Goal: Information Seeking & Learning: Understand process/instructions

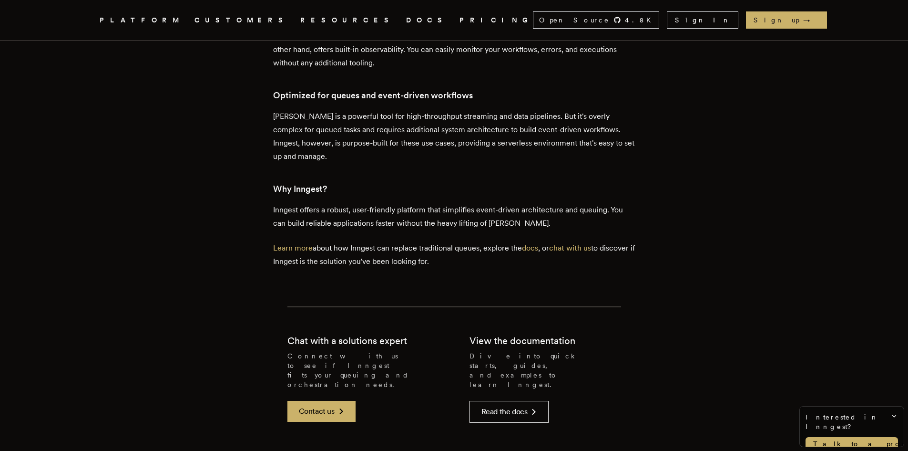
scroll to position [1809, 0]
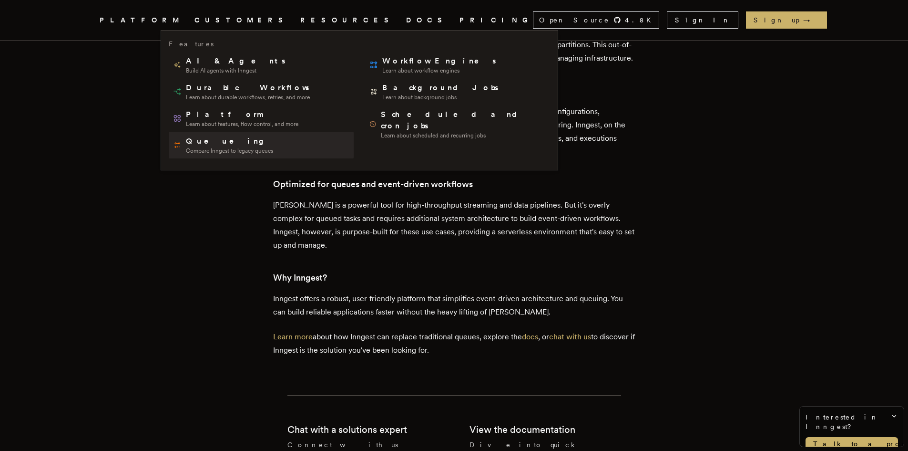
click at [196, 141] on span "Queueing" at bounding box center [229, 140] width 87 height 11
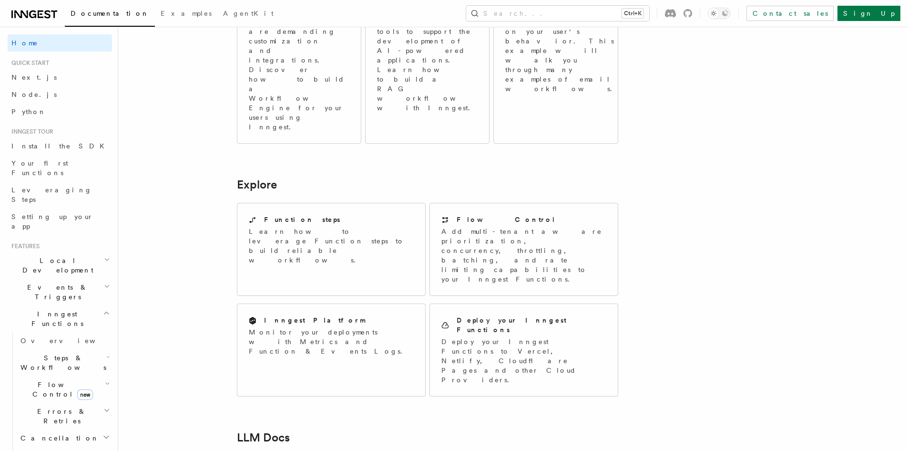
scroll to position [620, 0]
click at [45, 145] on span "Install the SDK" at bounding box center [60, 146] width 99 height 8
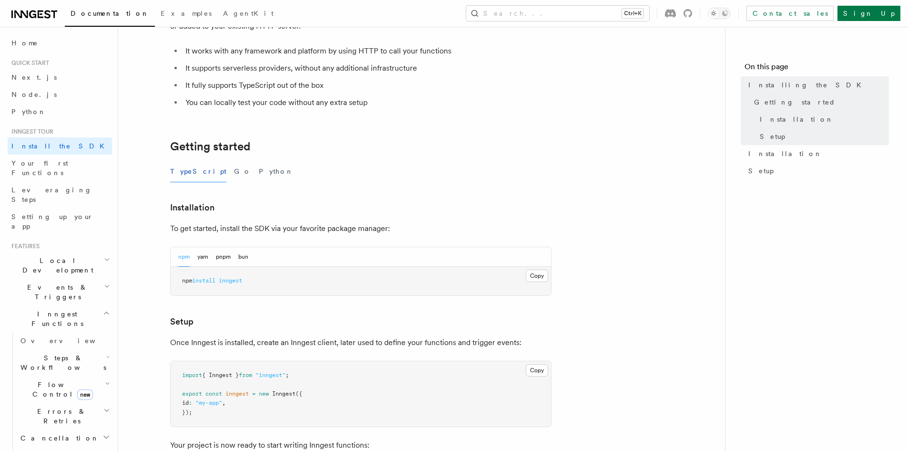
scroll to position [95, 0]
click at [234, 171] on button "Go" at bounding box center [242, 170] width 17 height 21
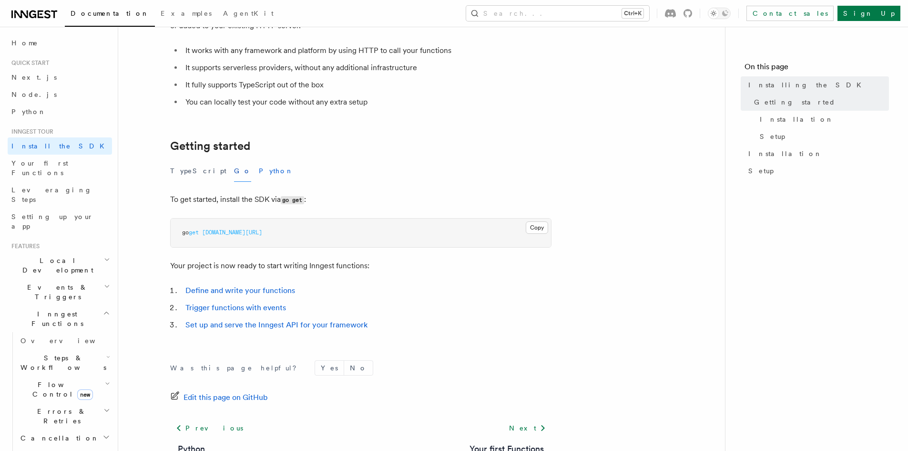
click at [259, 171] on button "Python" at bounding box center [276, 170] width 35 height 21
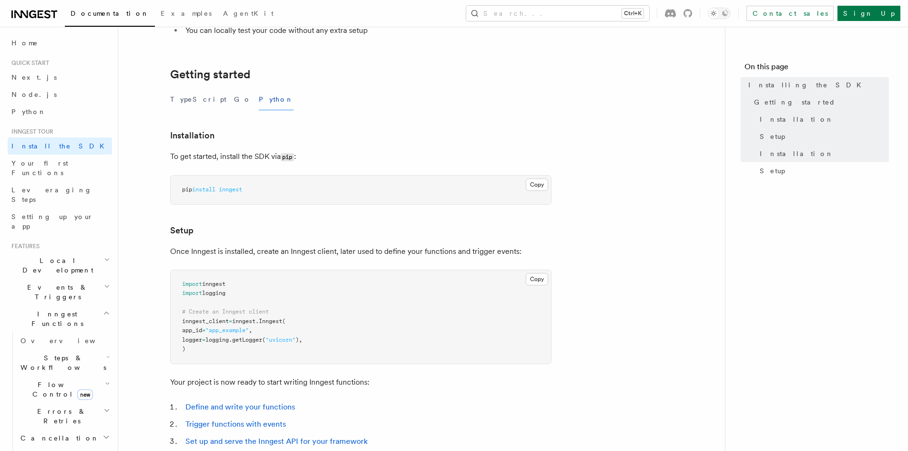
scroll to position [286, 0]
